Goal: Task Accomplishment & Management: Use online tool/utility

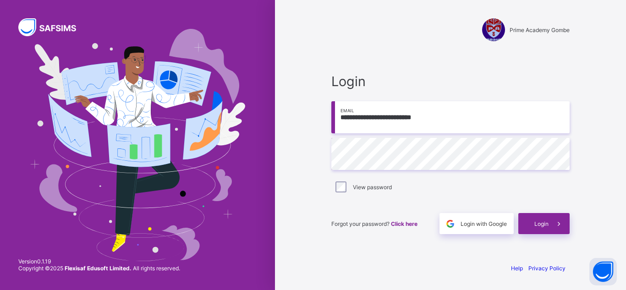
click at [539, 226] on span "Login" at bounding box center [542, 224] width 14 height 7
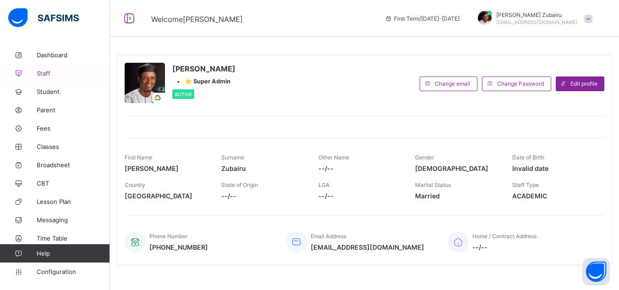
click at [50, 74] on span "Staff" at bounding box center [73, 73] width 73 height 7
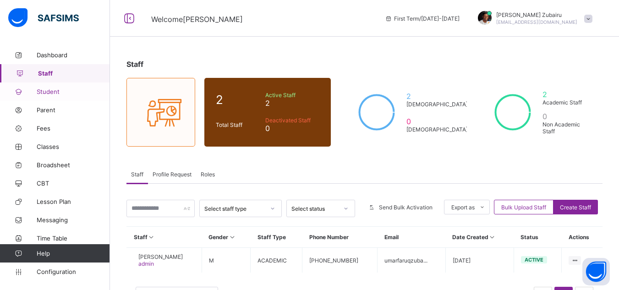
click at [57, 94] on span "Student" at bounding box center [73, 91] width 73 height 7
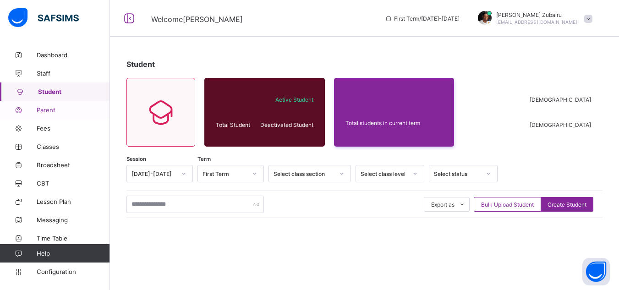
click at [53, 115] on link "Parent" at bounding box center [55, 110] width 110 height 18
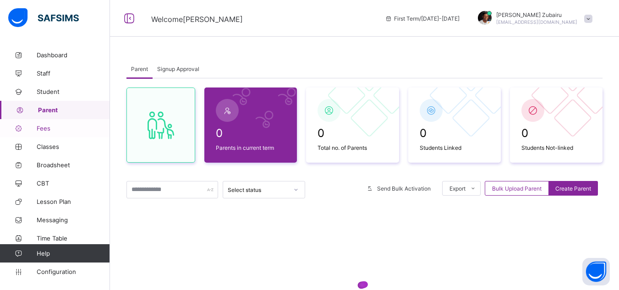
click at [53, 128] on span "Fees" at bounding box center [73, 128] width 73 height 7
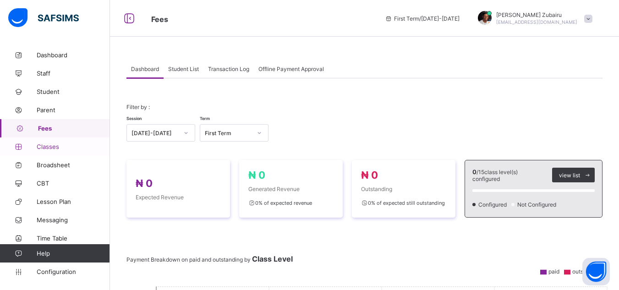
click at [64, 149] on span "Classes" at bounding box center [73, 146] width 73 height 7
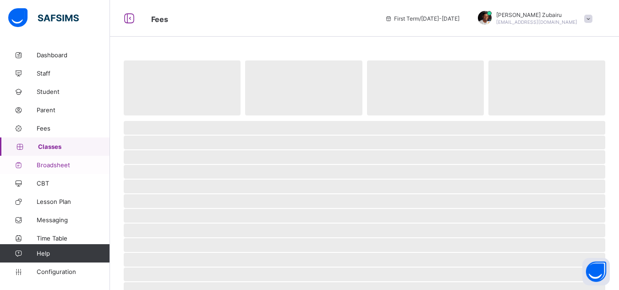
click at [61, 167] on span "Broadsheet" at bounding box center [73, 164] width 73 height 7
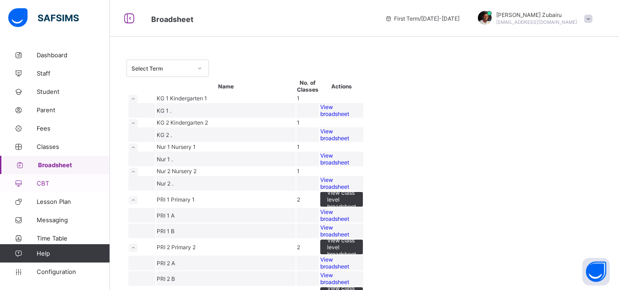
click at [55, 188] on link "CBT" at bounding box center [55, 183] width 110 height 18
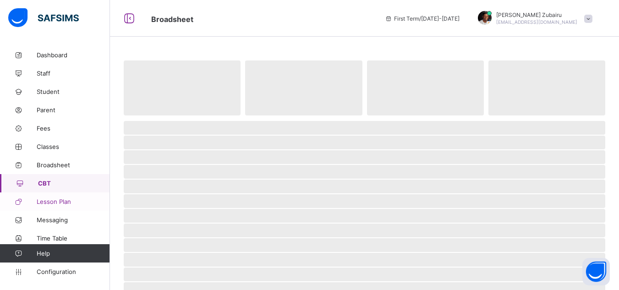
click at [55, 202] on span "Lesson Plan" at bounding box center [73, 201] width 73 height 7
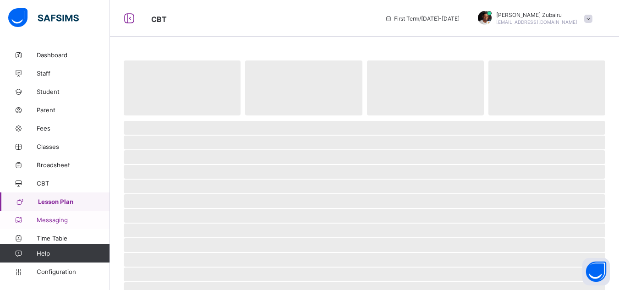
click at [55, 220] on span "Messaging" at bounding box center [73, 219] width 73 height 7
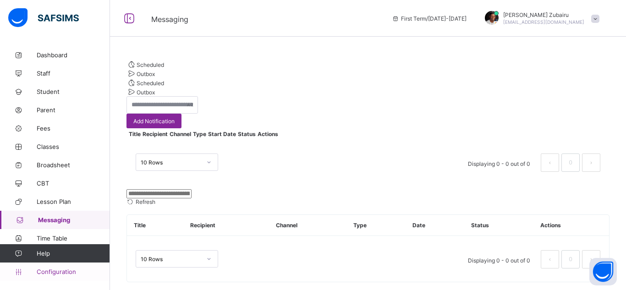
click at [55, 273] on div "Messaging First Term / [DATE]-[DATE] [PERSON_NAME] [EMAIL_ADDRESS][DOMAIN_NAME]…" at bounding box center [313, 150] width 626 height 300
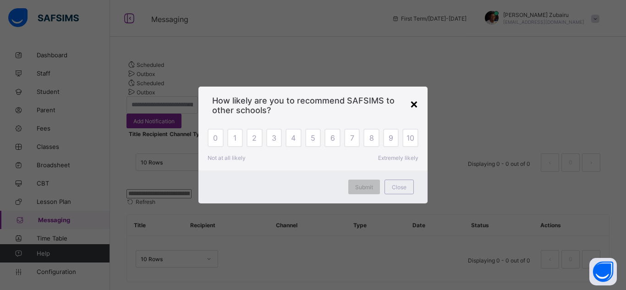
click at [412, 105] on div "×" at bounding box center [414, 104] width 9 height 16
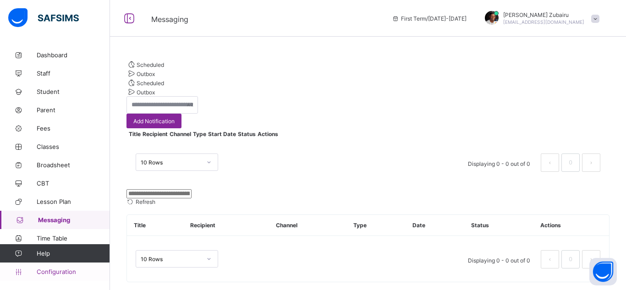
click at [73, 268] on link "Configuration" at bounding box center [55, 272] width 110 height 18
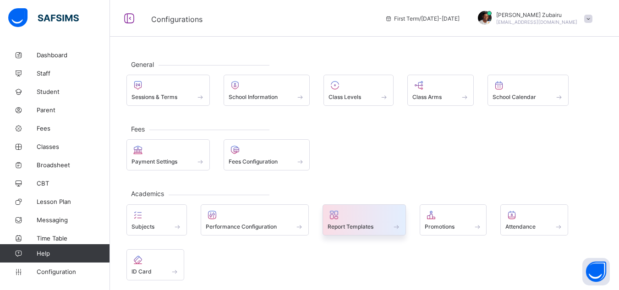
click at [370, 221] on span at bounding box center [364, 222] width 73 height 2
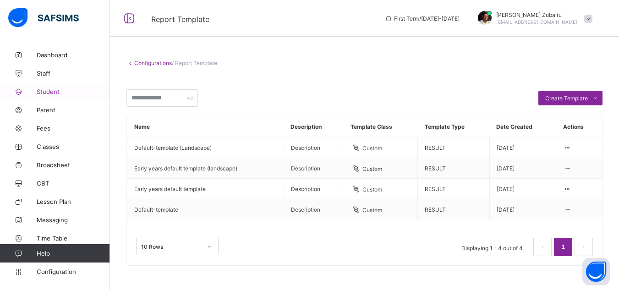
click at [50, 99] on link "Student" at bounding box center [55, 92] width 110 height 18
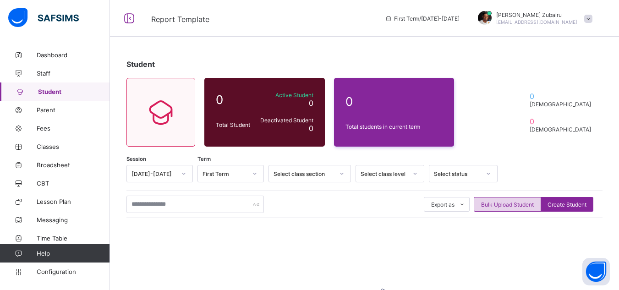
click at [509, 206] on span "Bulk Upload Student" at bounding box center [507, 204] width 53 height 7
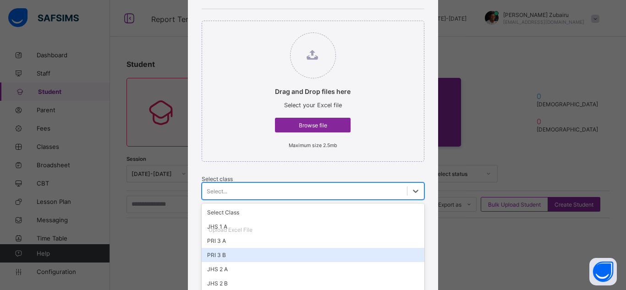
scroll to position [154, 0]
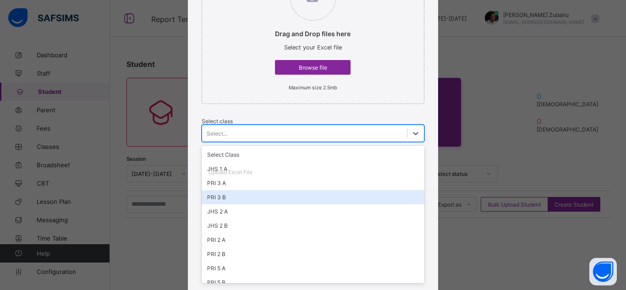
click at [261, 142] on div "option PRI 3 B focused, 4 of 23. 23 results available. Use Up and Down to choos…" at bounding box center [313, 133] width 223 height 17
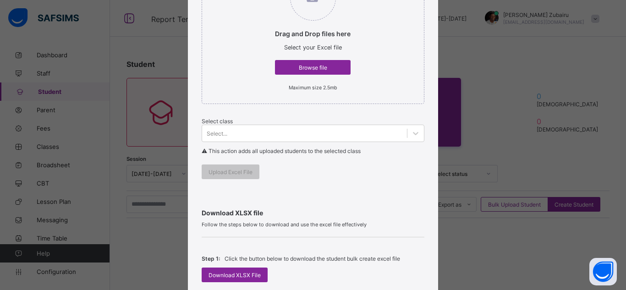
click at [353, 186] on div "Drag and Drop files here Select your Excel file Browse file Maximum size 2.5mb …" at bounding box center [313, 70] width 223 height 239
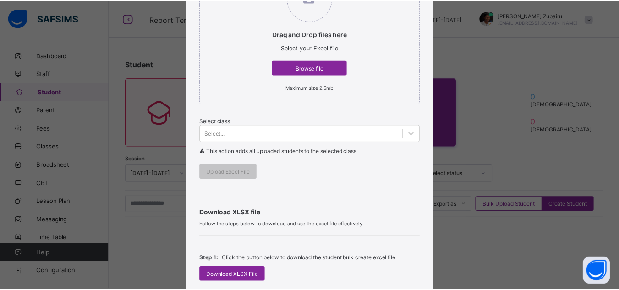
scroll to position [209, 0]
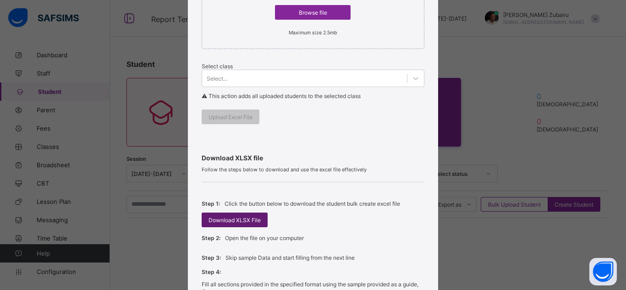
click at [252, 227] on div "Download XLSX File" at bounding box center [235, 220] width 66 height 15
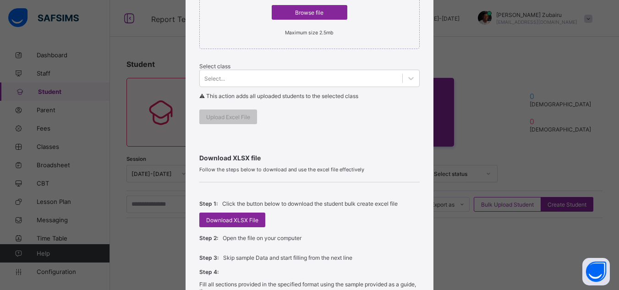
click at [335, 113] on div "Drag and Drop files here Select your Excel file Browse file Maximum size 2.5mb …" at bounding box center [309, 15] width 220 height 239
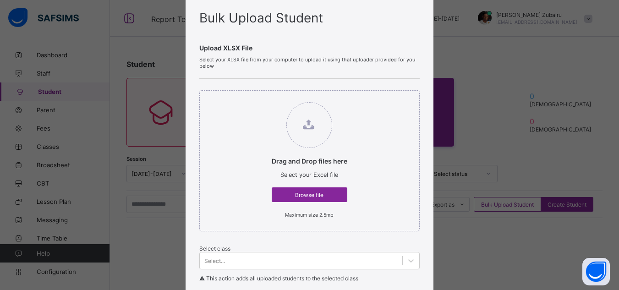
scroll to position [26, 0]
click at [302, 198] on span "Browse file" at bounding box center [310, 195] width 62 height 7
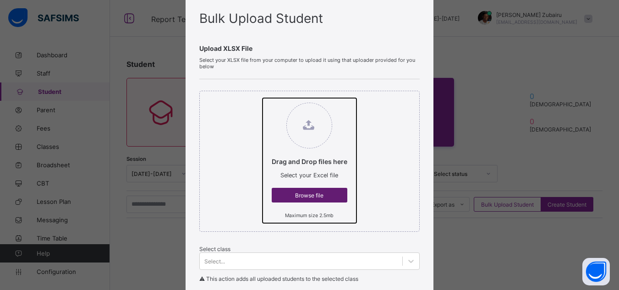
click at [263, 98] on input "Drag and Drop files here Select your Excel file Browse file Maximum size 2.5mb" at bounding box center [263, 98] width 0 height 0
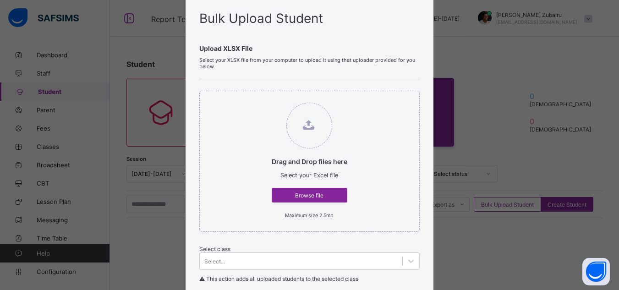
click at [545, 62] on div "Bulk Upload Student Upload XLSX File Select your XLSX file from your computer t…" at bounding box center [309, 145] width 619 height 290
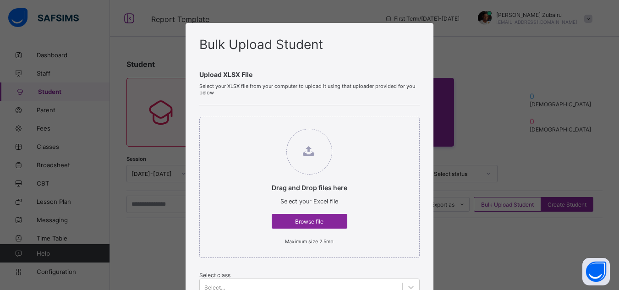
click at [138, 101] on div "Bulk Upload Student Upload XLSX File Select your XLSX file from your computer t…" at bounding box center [309, 145] width 619 height 290
click at [118, 105] on div "Bulk Upload Student Upload XLSX File Select your XLSX file from your computer t…" at bounding box center [309, 145] width 619 height 290
click at [119, 55] on div "Bulk Upload Student Upload XLSX File Select your XLSX file from your computer t…" at bounding box center [309, 145] width 619 height 290
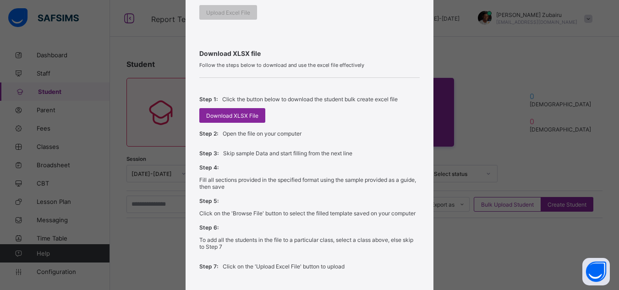
scroll to position [383, 0]
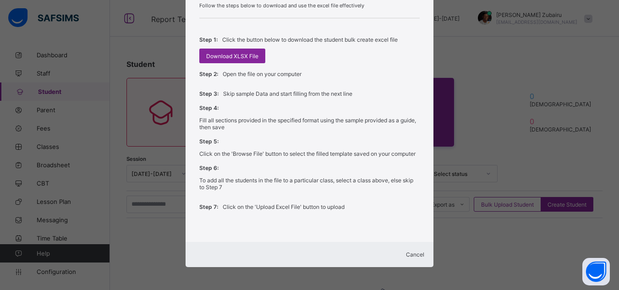
click at [409, 255] on div "Cancel" at bounding box center [309, 254] width 229 height 7
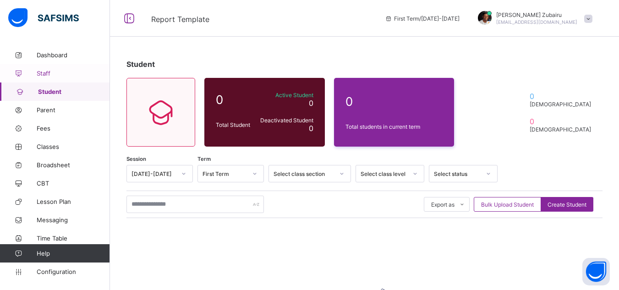
click at [44, 75] on span "Staff" at bounding box center [73, 73] width 73 height 7
